Goal: Task Accomplishment & Management: Use online tool/utility

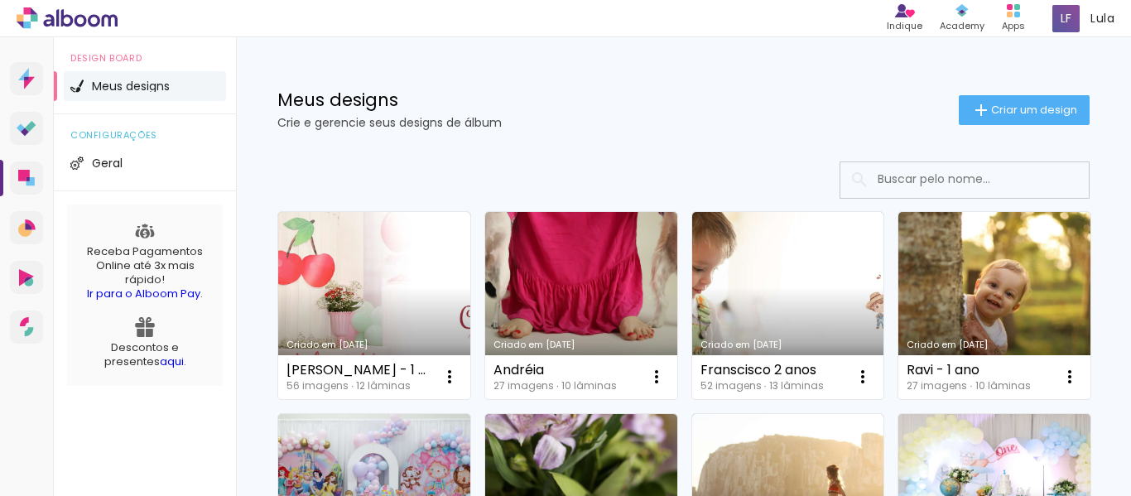
click at [352, 286] on link "Criado em [DATE]" at bounding box center [374, 305] width 192 height 187
